Goal: Contribute content

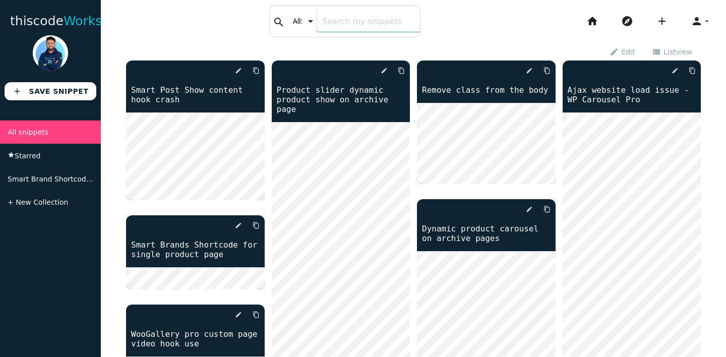
click at [319, 21] on div "search All: All: Code: Title: Tag: All: Code: Title: Tag:" at bounding box center [344, 21] width 151 height 32
type input "placeholder"
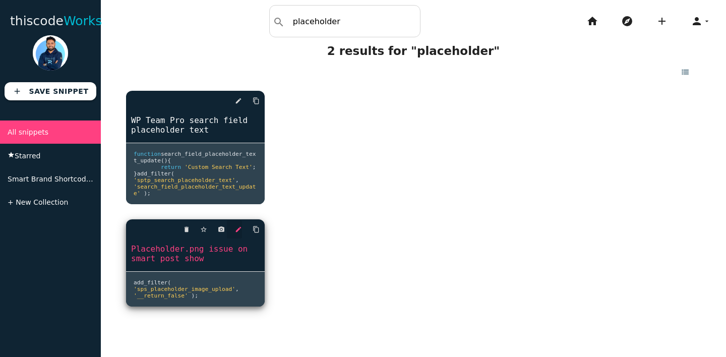
click at [238, 238] on icon "edit" at bounding box center [238, 229] width 7 height 18
